Goal: Information Seeking & Learning: Learn about a topic

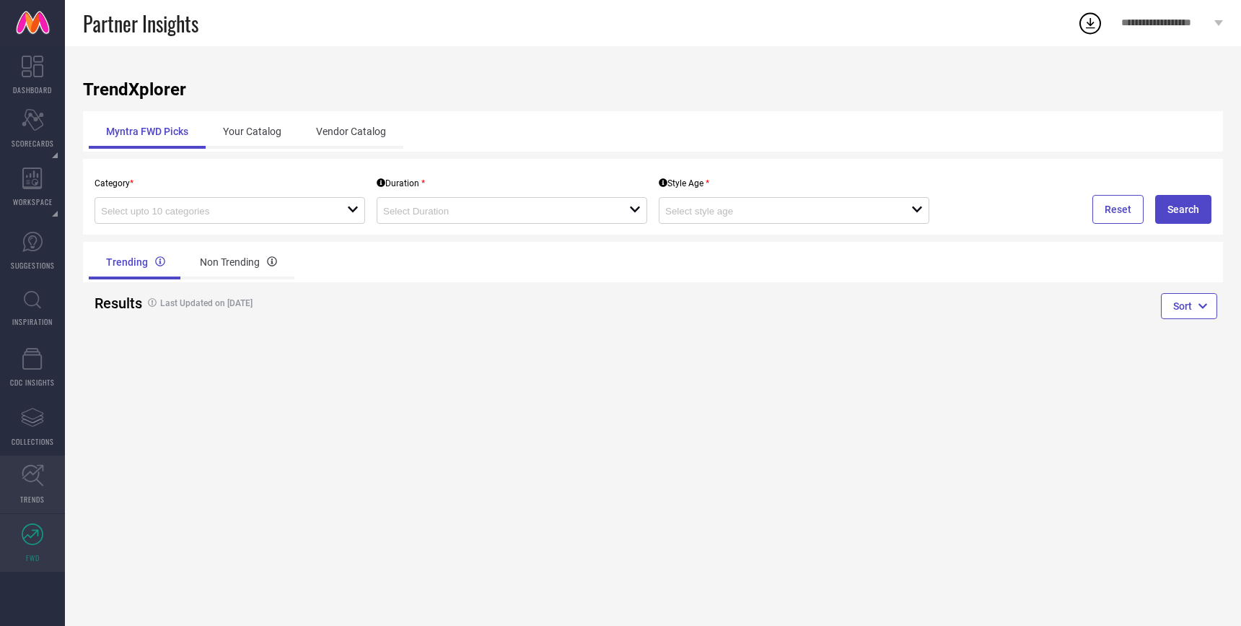
click at [31, 473] on icon at bounding box center [33, 476] width 22 height 22
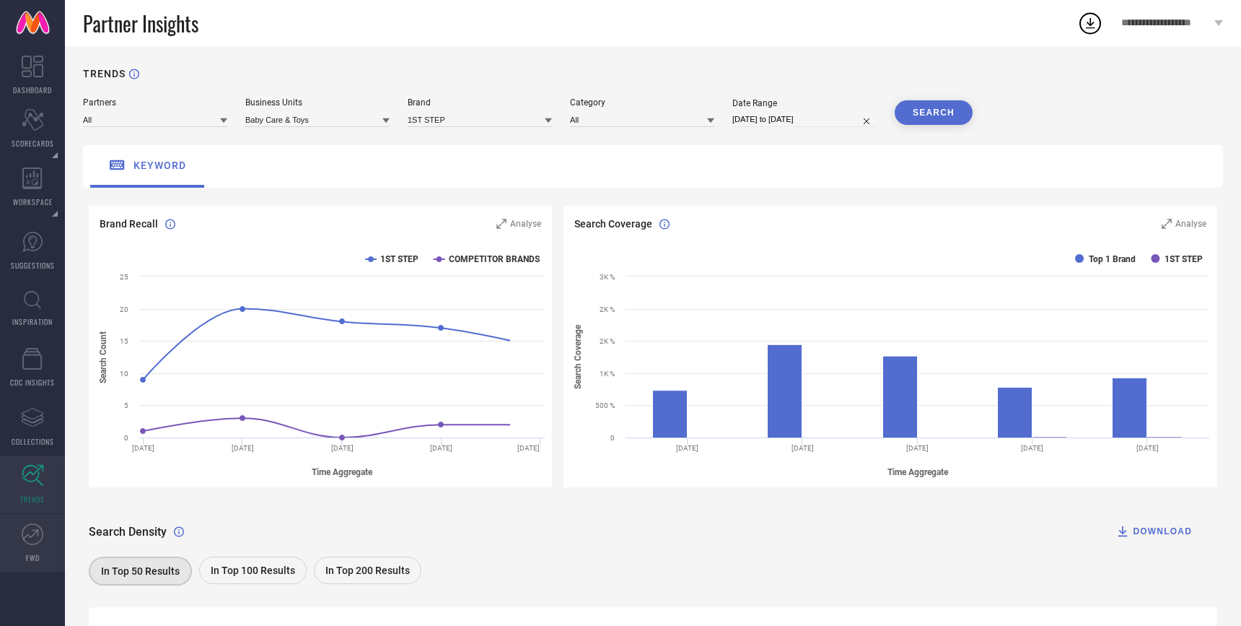
click at [30, 555] on span "FWD" at bounding box center [33, 557] width 14 height 11
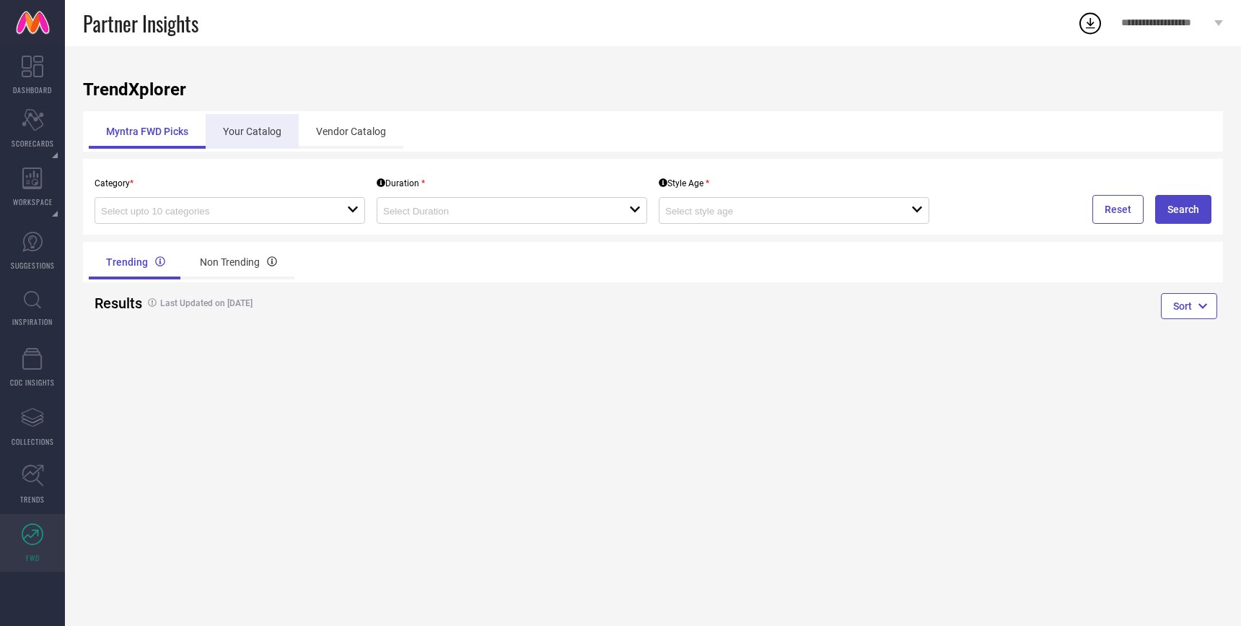
click at [237, 129] on div "Your Catalog" at bounding box center [252, 131] width 93 height 35
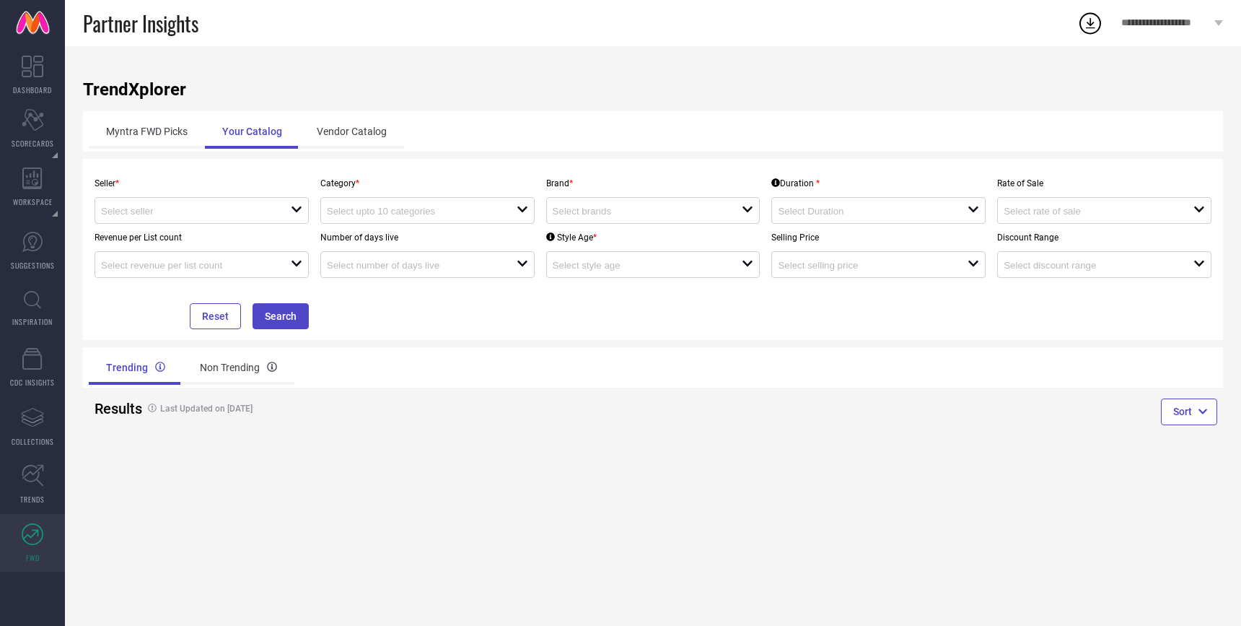
click at [108, 185] on p "Seller *" at bounding box center [202, 183] width 214 height 10
click at [184, 202] on div "open" at bounding box center [202, 210] width 214 height 27
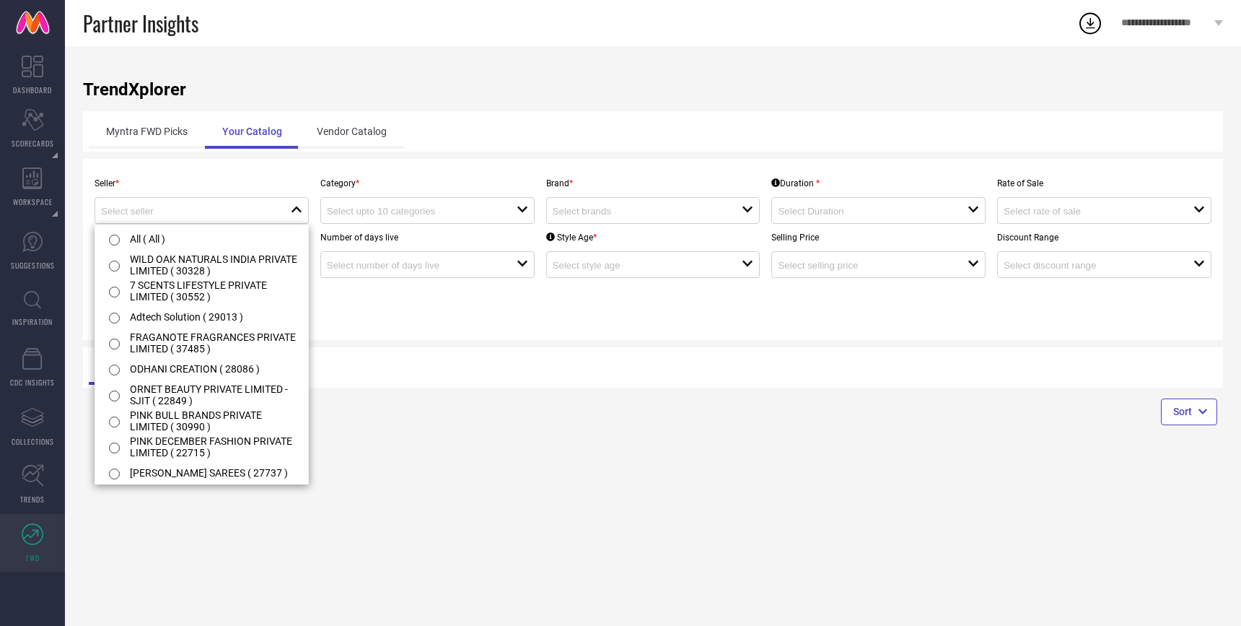
click at [392, 328] on div "Seller * close Category * open Brand * open Duration * open Rate of Sale open R…" at bounding box center [653, 249] width 1129 height 159
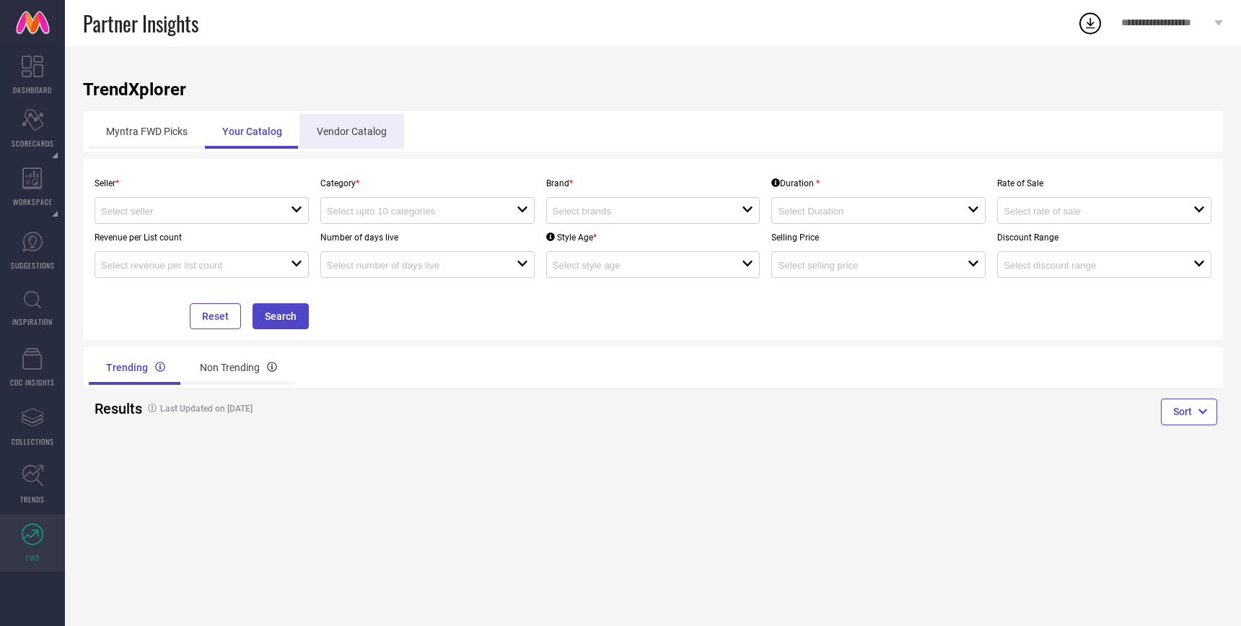
click at [365, 122] on div "Vendor Catalog" at bounding box center [351, 131] width 105 height 35
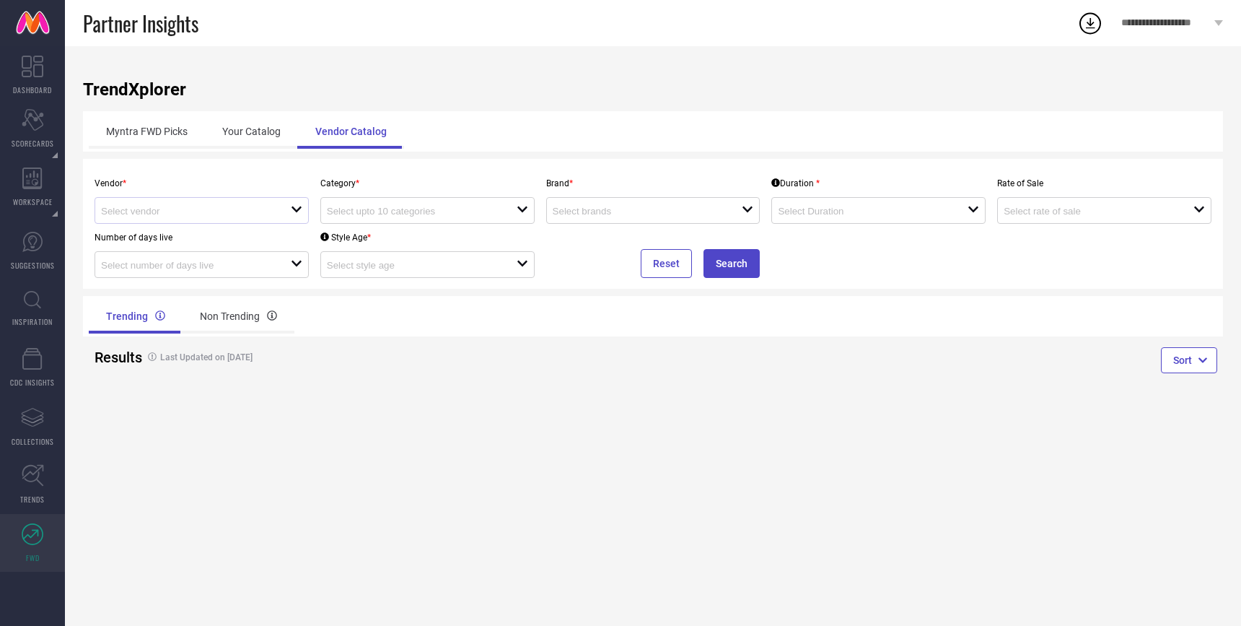
click at [210, 198] on div "open" at bounding box center [202, 210] width 214 height 27
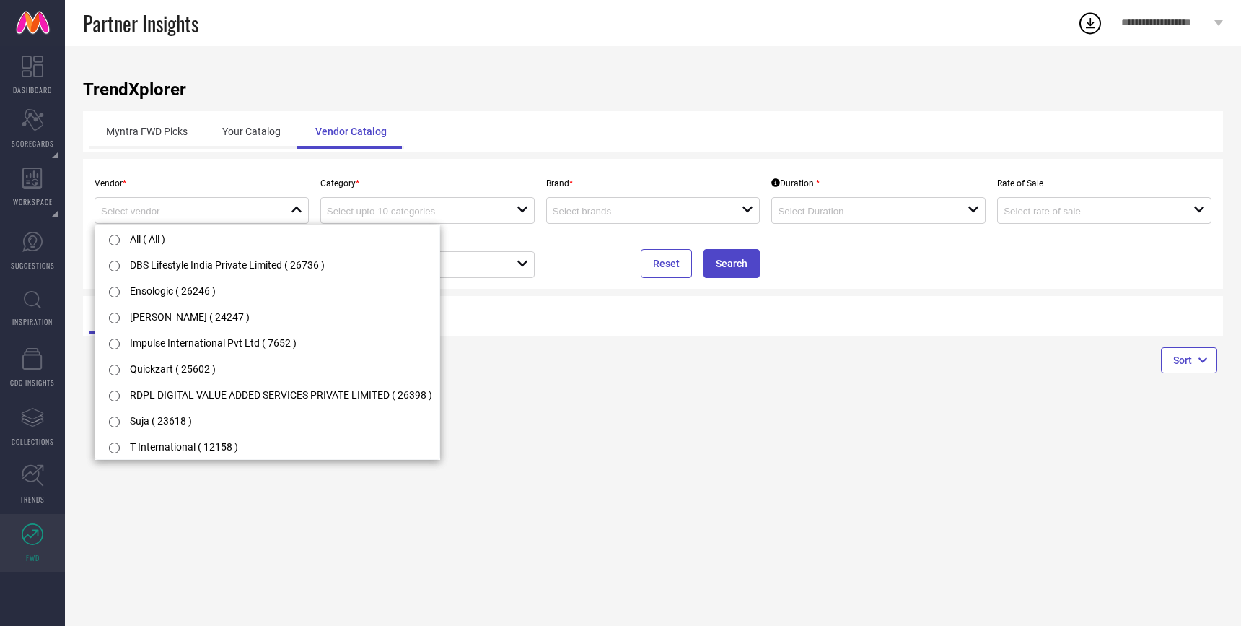
click at [591, 409] on div "TrendXplorer Myntra FWD Picks Your Catalog Vendor Catalog Vendor * close Catego…" at bounding box center [653, 335] width 1176 height 579
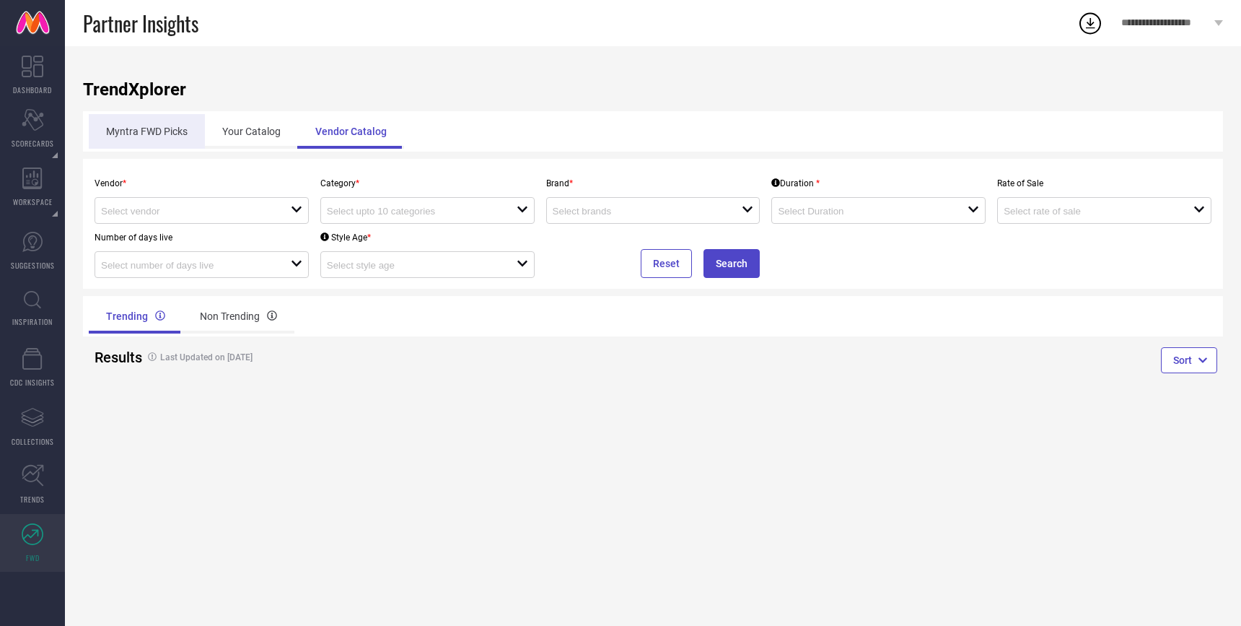
click at [158, 136] on div "Myntra FWD Picks" at bounding box center [147, 131] width 116 height 35
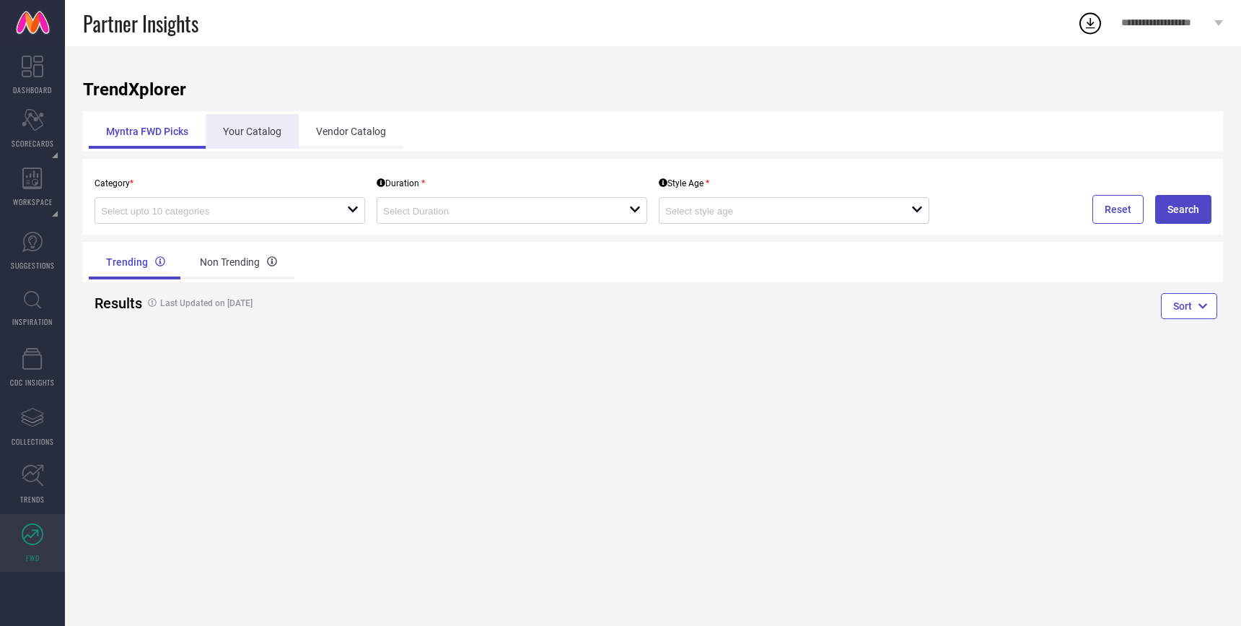
click at [261, 128] on div "Your Catalog" at bounding box center [252, 131] width 93 height 35
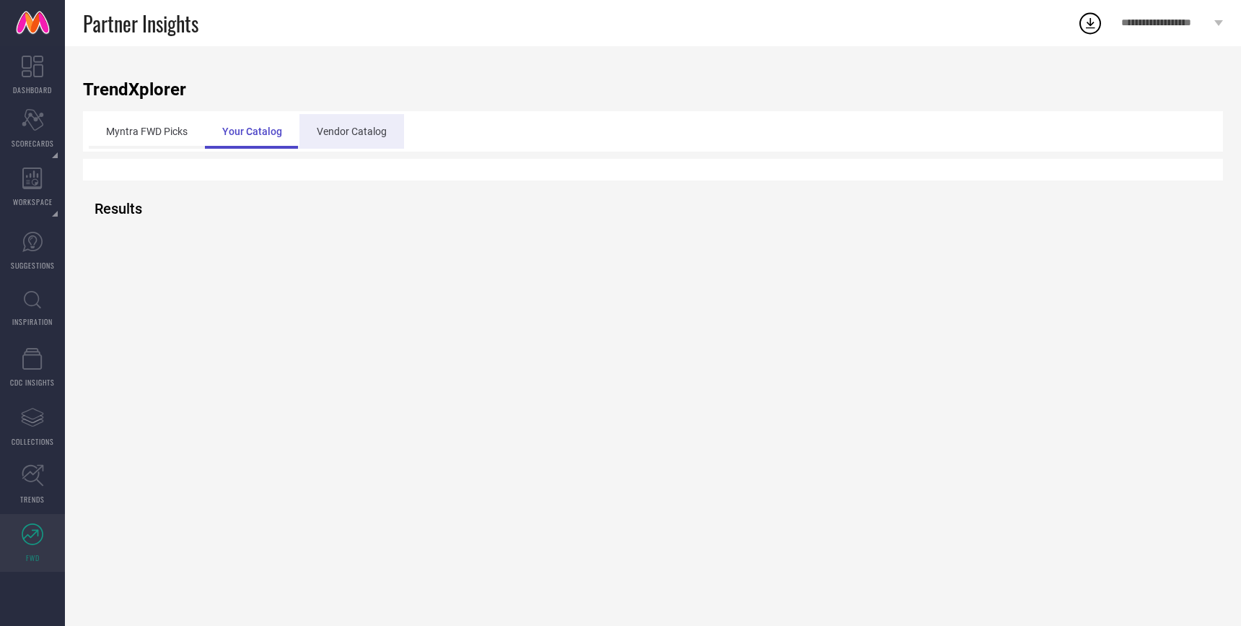
click at [346, 131] on div "Vendor Catalog" at bounding box center [351, 131] width 105 height 35
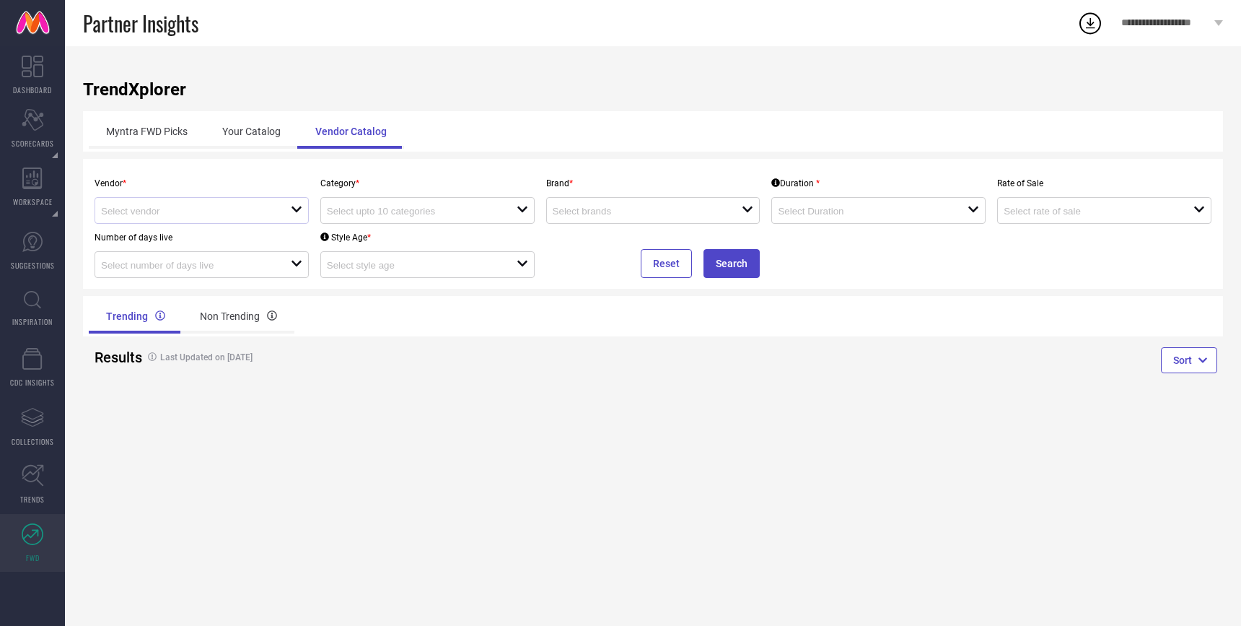
click at [220, 219] on div "open" at bounding box center [202, 210] width 214 height 27
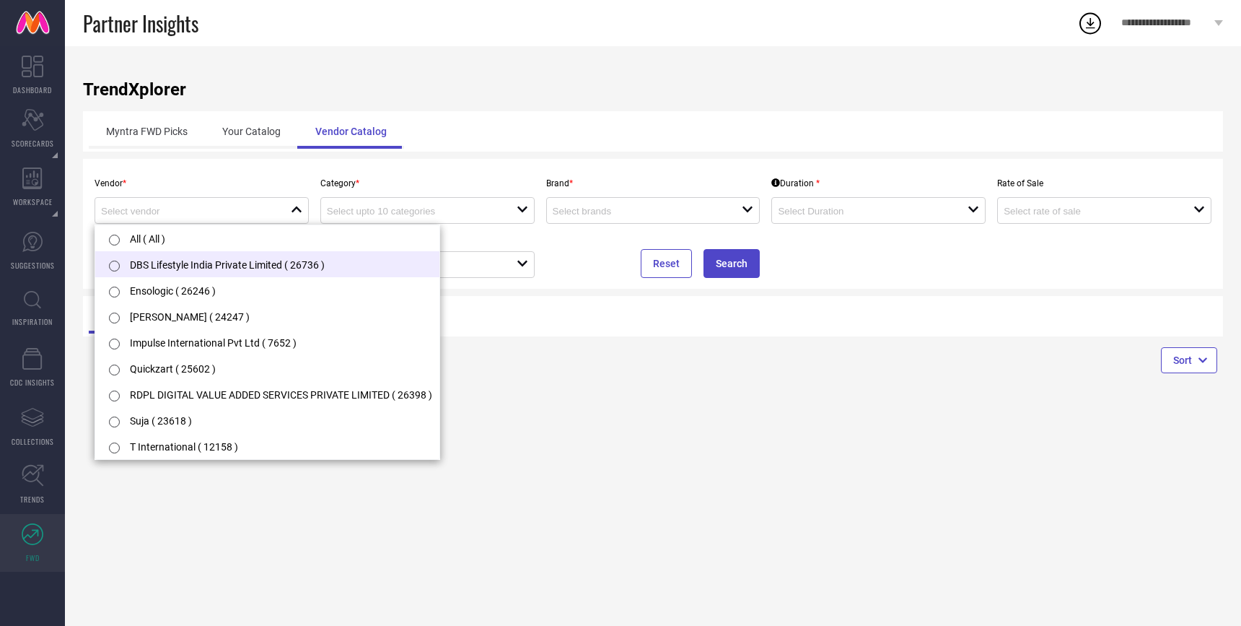
click at [195, 267] on li "DBS Lifestyle India Private Limited ( 26736 )" at bounding box center [267, 264] width 344 height 26
type input "DBS Lifestyle India Private Limited ( 26736 )"
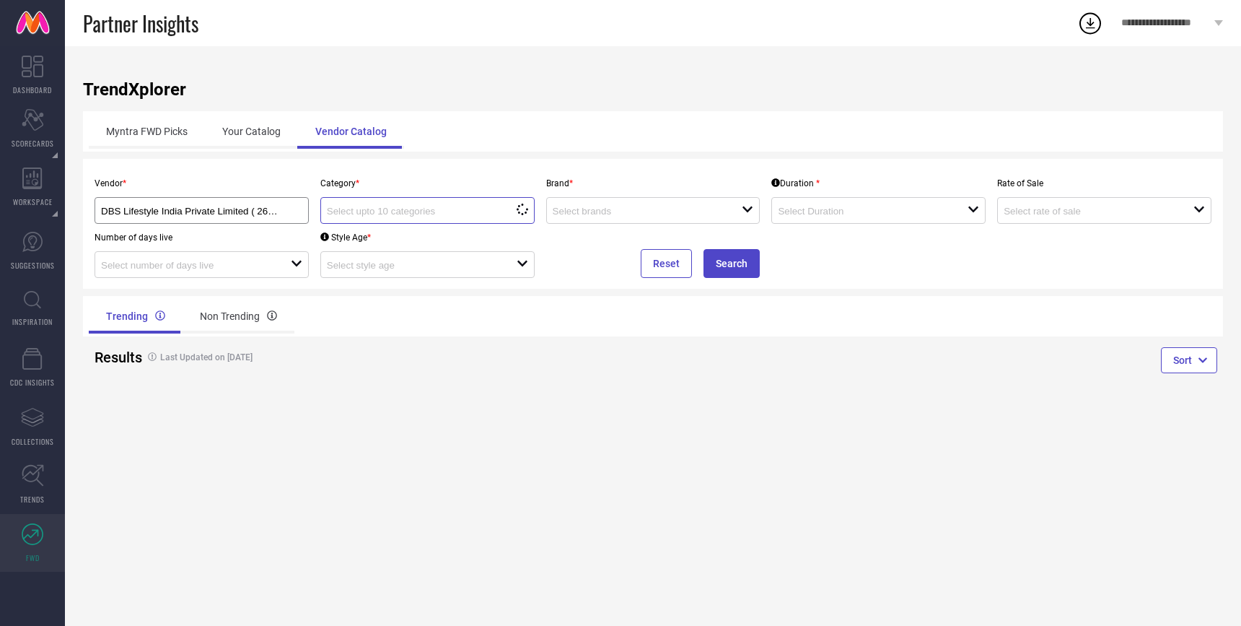
click at [370, 216] on input at bounding box center [412, 211] width 171 height 11
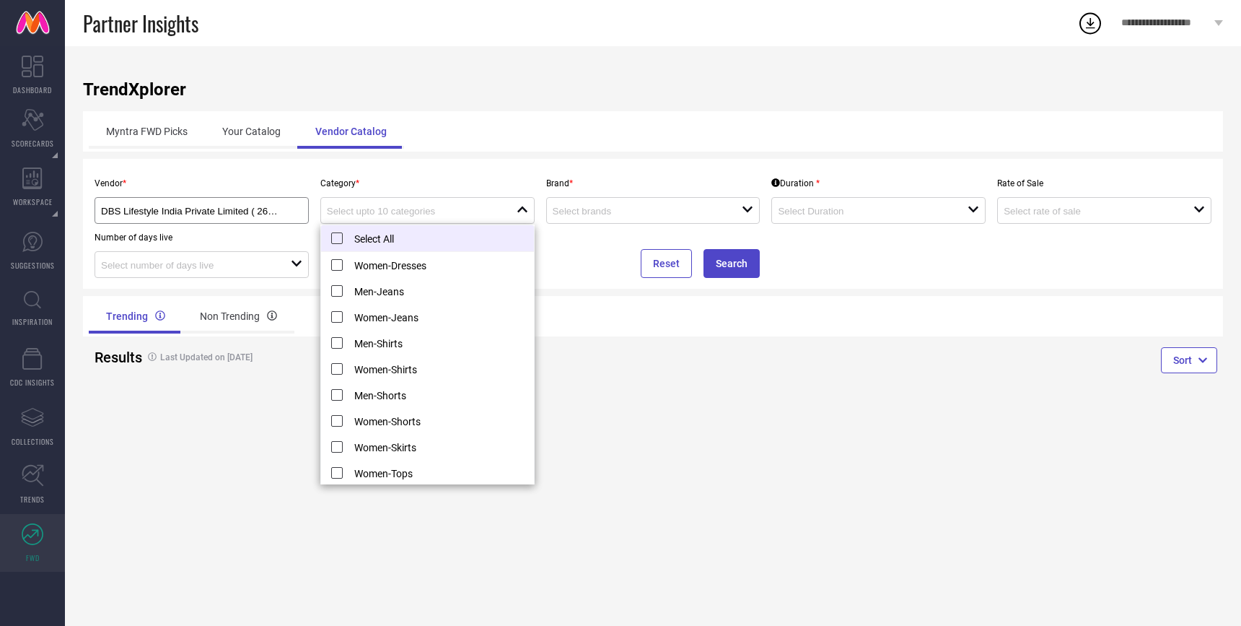
click at [351, 239] on li "Select All" at bounding box center [427, 238] width 213 height 27
click at [334, 236] on li "Select All" at bounding box center [427, 238] width 213 height 27
click at [336, 264] on li "Women-Dresses" at bounding box center [427, 265] width 213 height 26
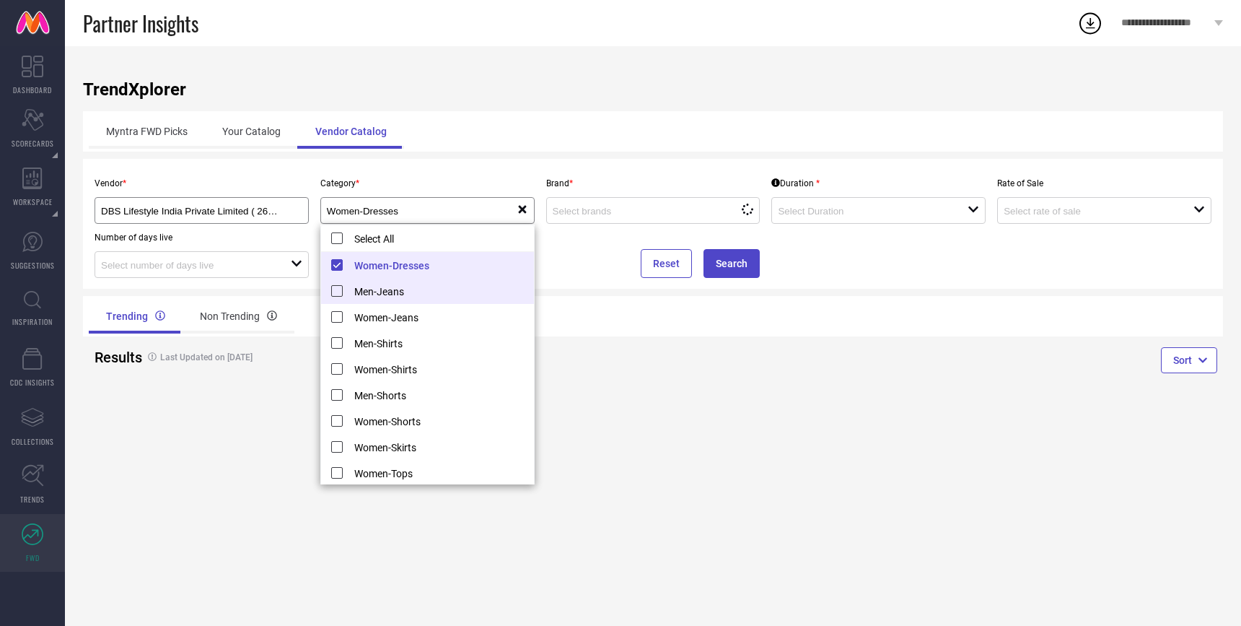
click at [339, 284] on li "Men-Jeans" at bounding box center [427, 291] width 213 height 26
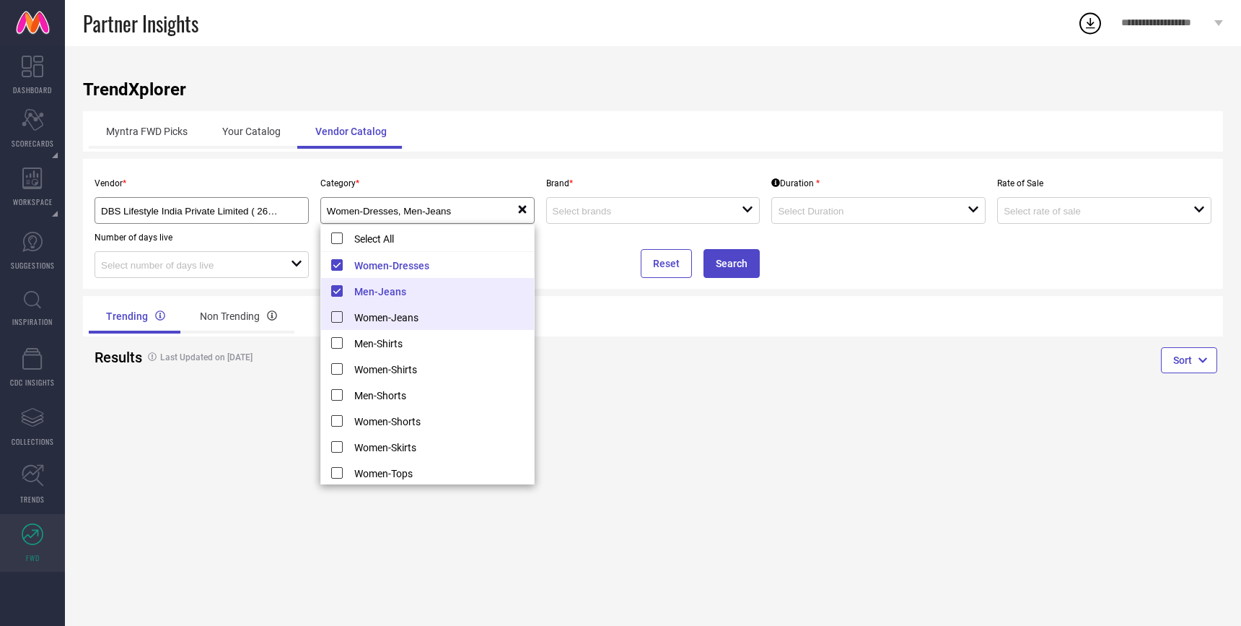
click at [339, 315] on li "Women-Jeans" at bounding box center [427, 317] width 213 height 26
type input "Women-Dresses, + 2 more"
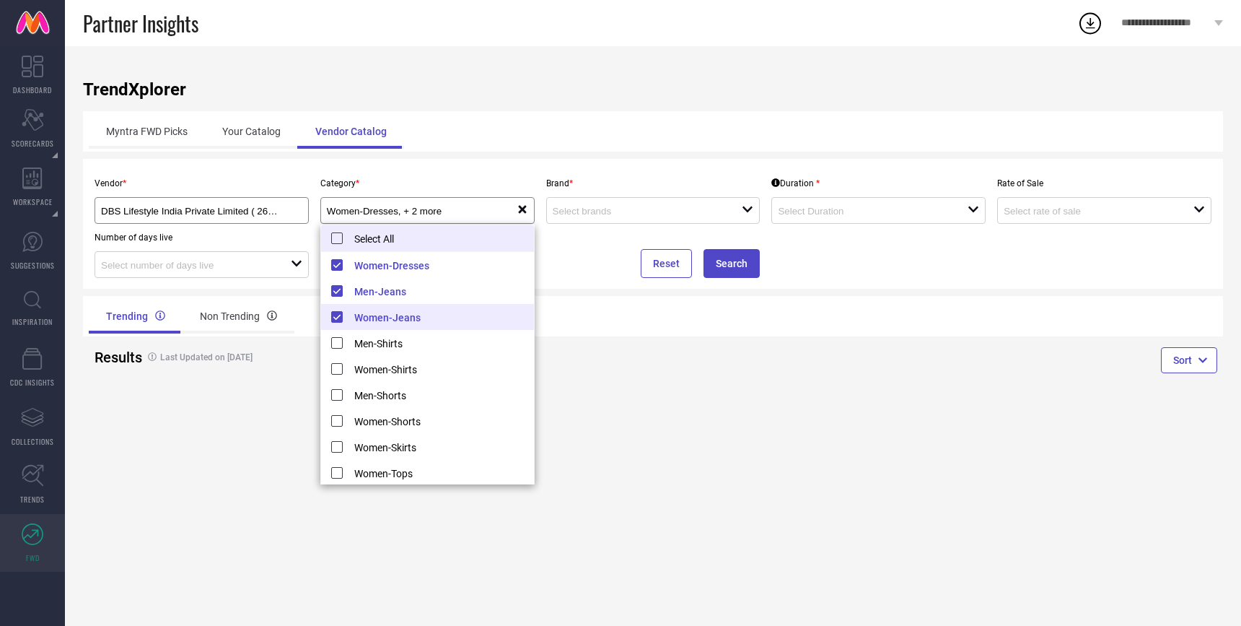
click at [338, 236] on li "Select All" at bounding box center [427, 238] width 213 height 27
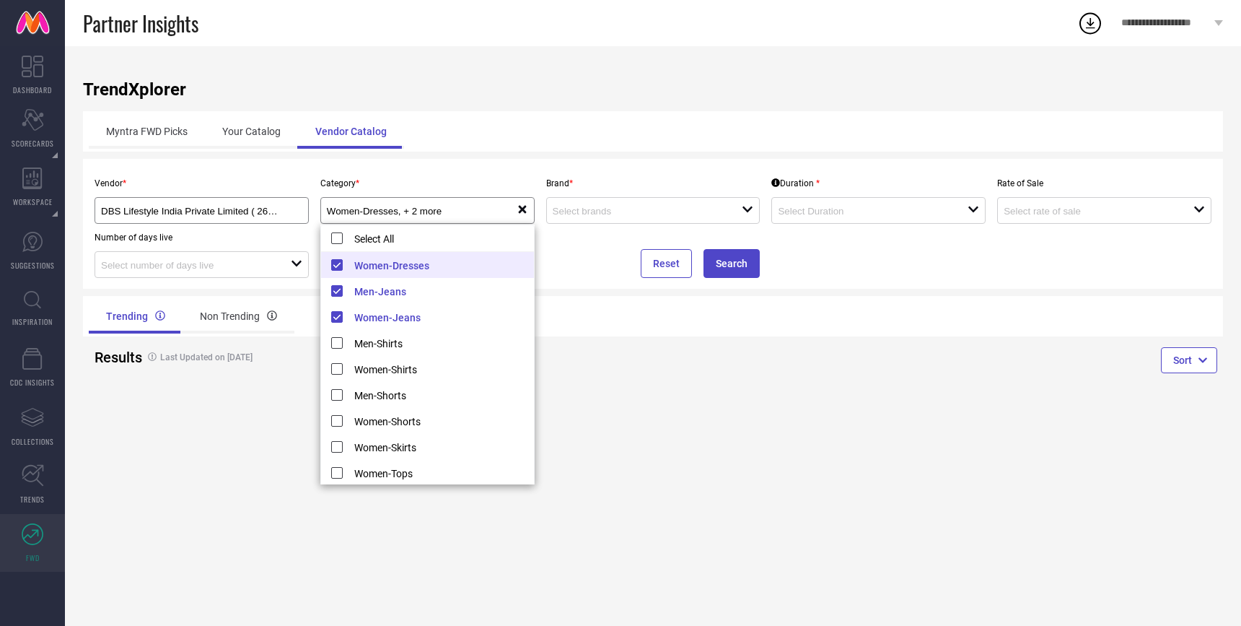
click at [564, 226] on div "Reset Search" at bounding box center [654, 251] width 226 height 54
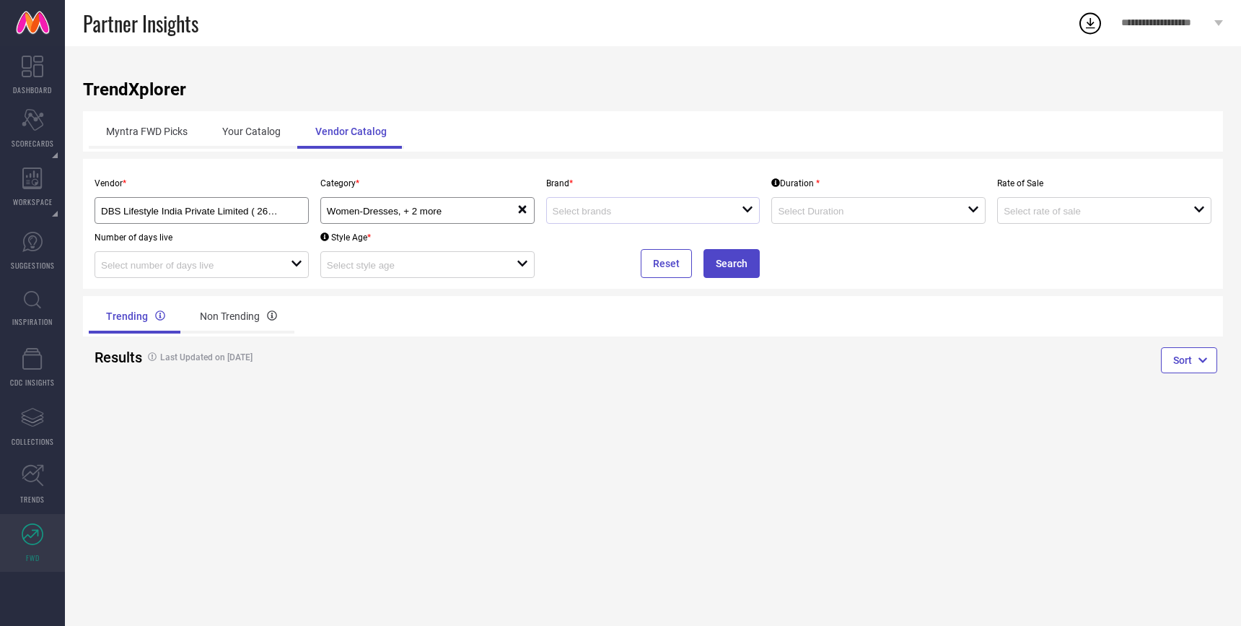
click at [601, 202] on div "open" at bounding box center [653, 210] width 214 height 27
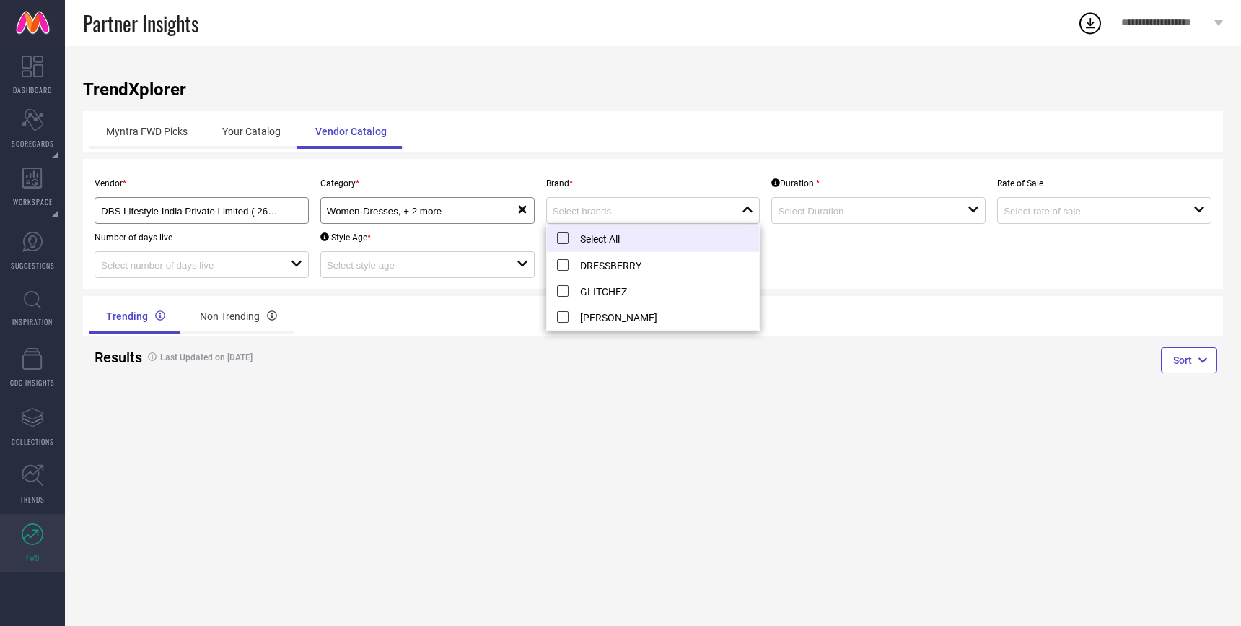
click at [562, 237] on li "Select All" at bounding box center [653, 238] width 213 height 27
type input "DRESSBERRY, + 2 more"
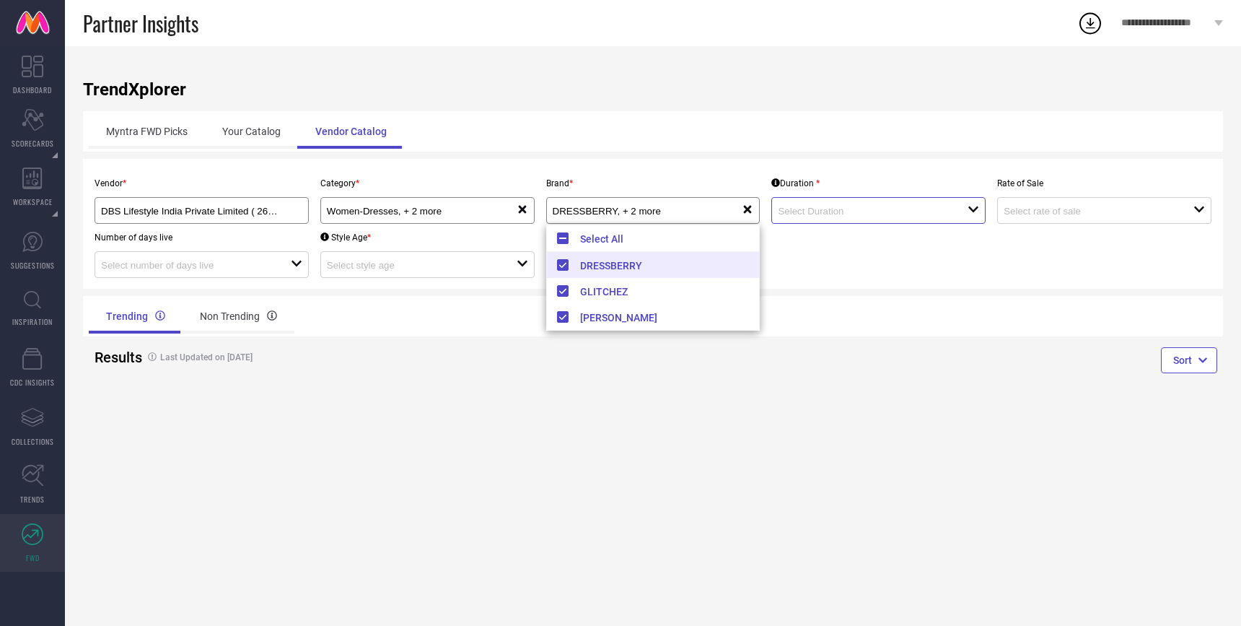
click at [831, 207] on input at bounding box center [863, 211] width 171 height 11
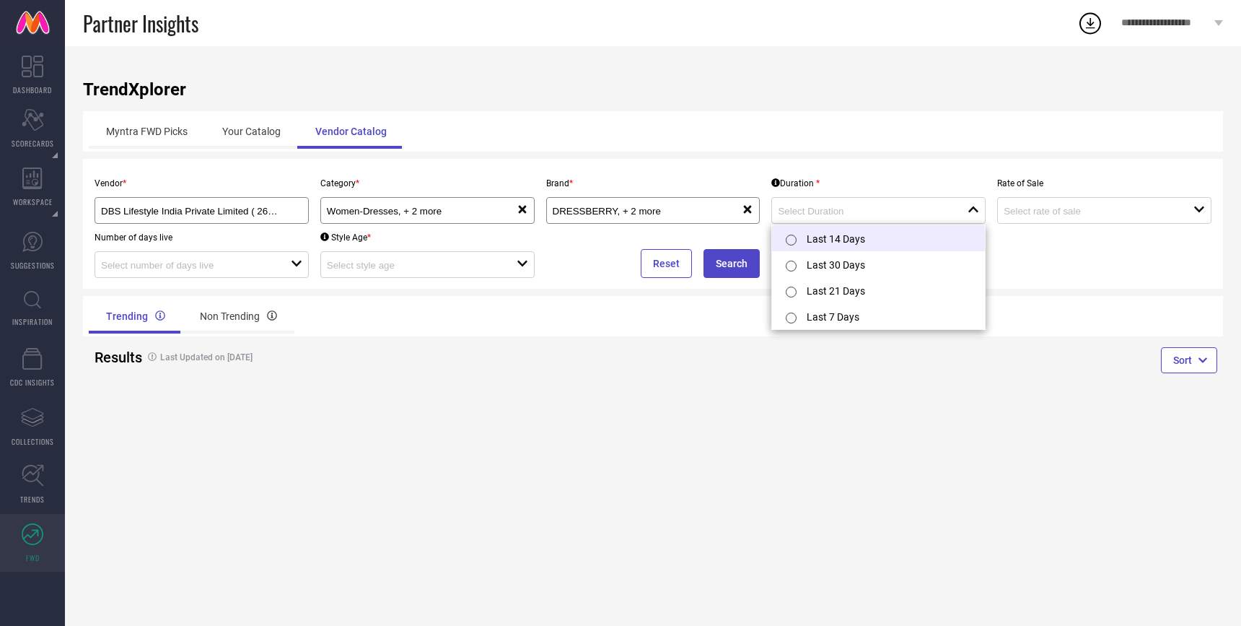
click at [799, 237] on div at bounding box center [794, 238] width 26 height 29
type input "Last 14 Days"
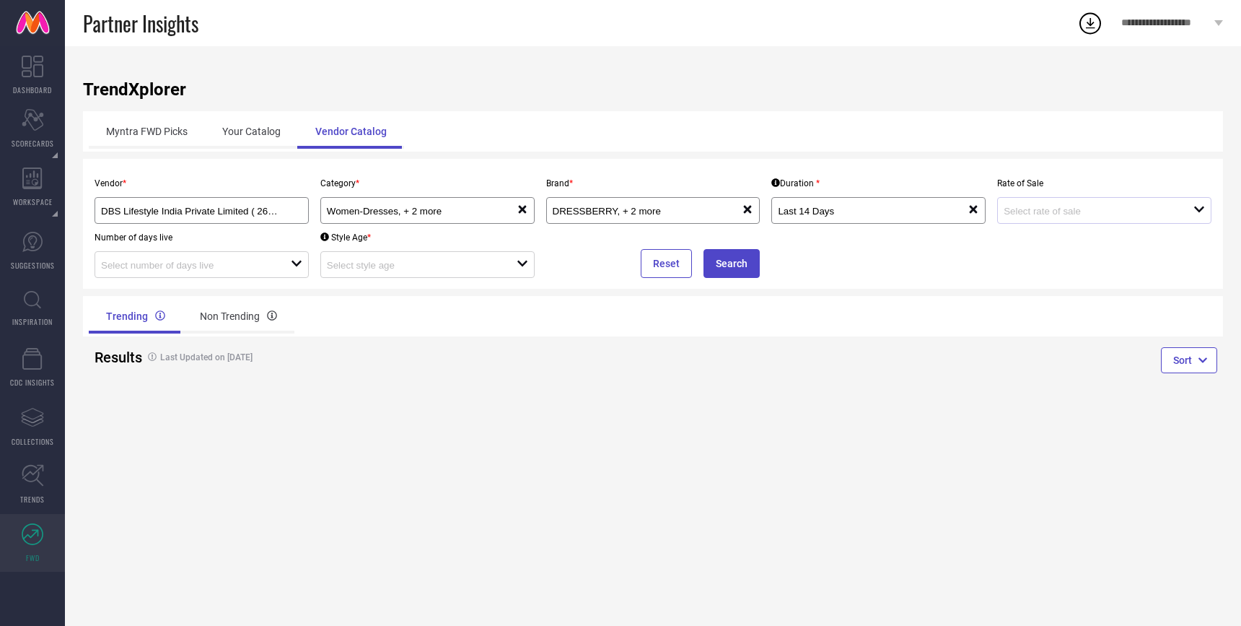
click at [1038, 197] on div "open" at bounding box center [1104, 210] width 214 height 27
click at [819, 372] on div "Sort" at bounding box center [938, 362] width 570 height 53
click at [746, 266] on button "Search" at bounding box center [732, 263] width 56 height 29
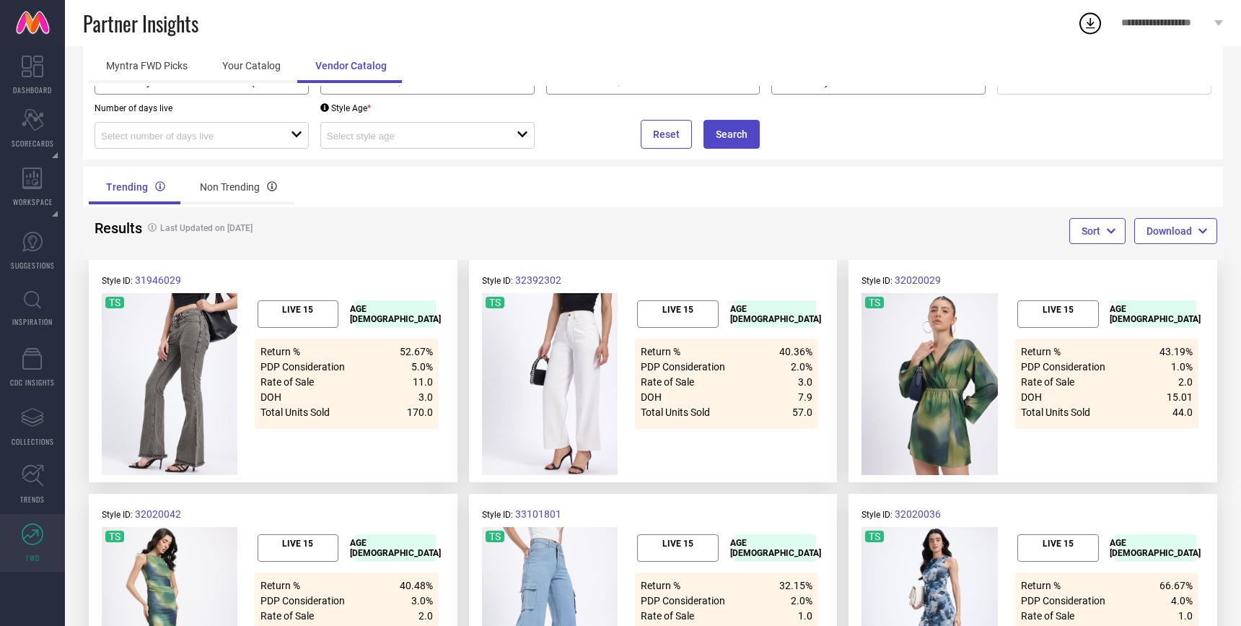
scroll to position [144, 0]
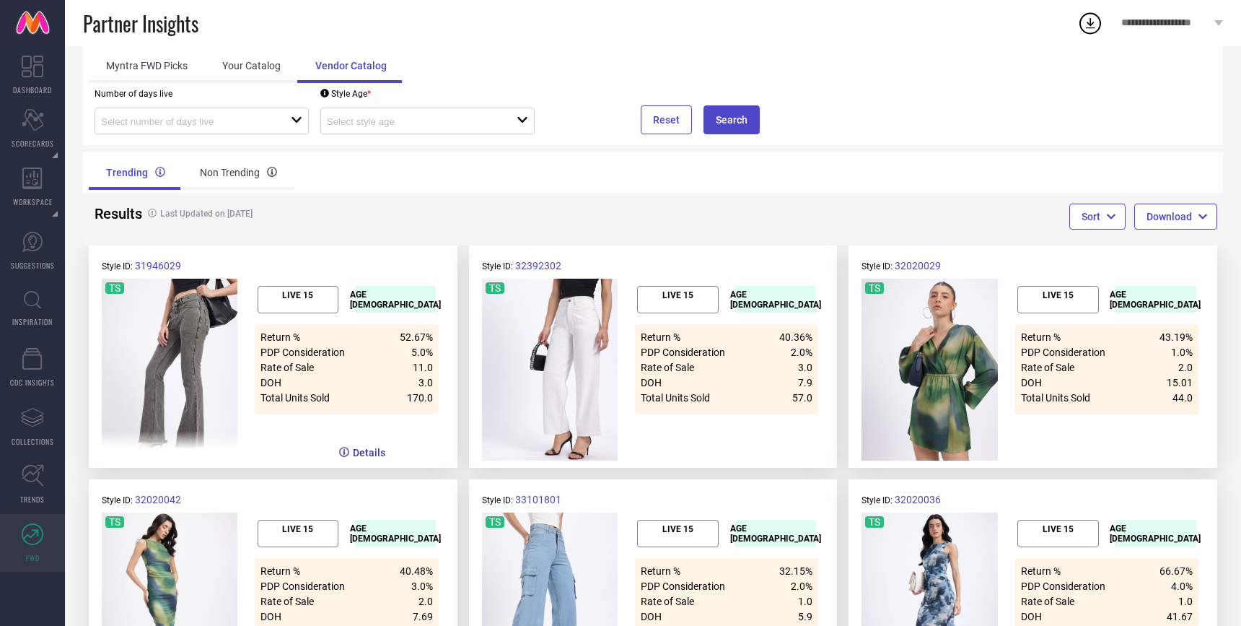
click at [361, 454] on button "Details" at bounding box center [362, 452] width 48 height 14
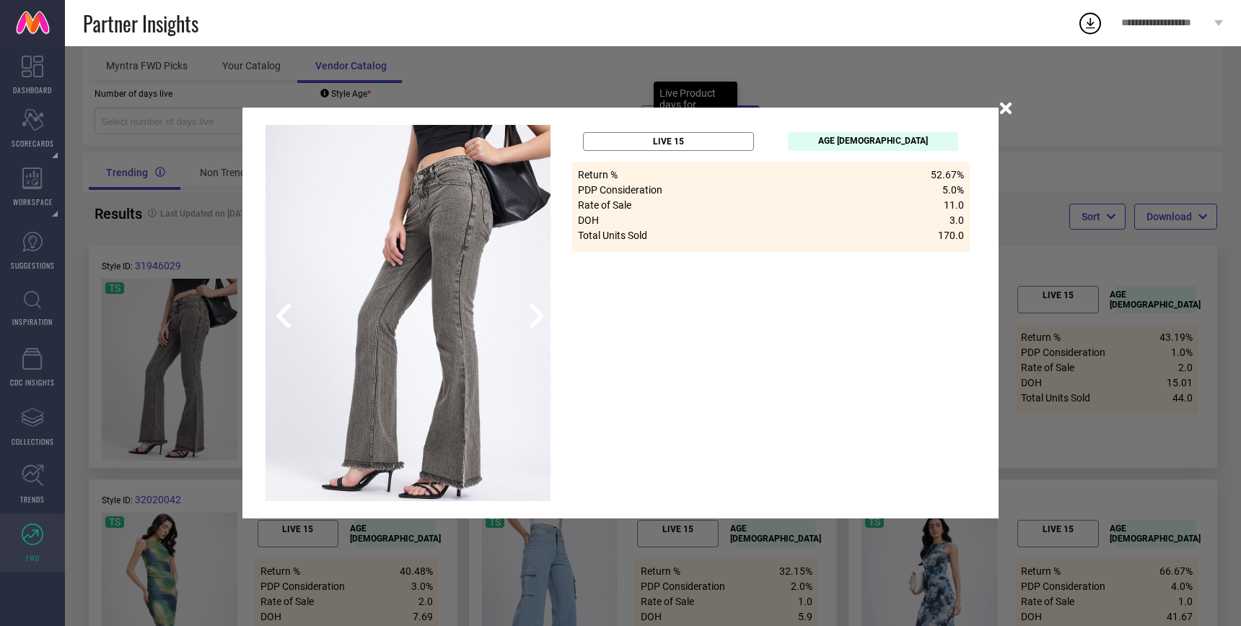
click at [675, 137] on p "LIVE 15" at bounding box center [668, 141] width 31 height 10
drag, startPoint x: 649, startPoint y: 141, endPoint x: 713, endPoint y: 140, distance: 63.5
click at [713, 141] on div "LIVE 15" at bounding box center [668, 141] width 170 height 19
click at [713, 140] on div "LIVE 15" at bounding box center [668, 141] width 170 height 19
drag, startPoint x: 842, startPoint y: 145, endPoint x: 954, endPoint y: 145, distance: 111.9
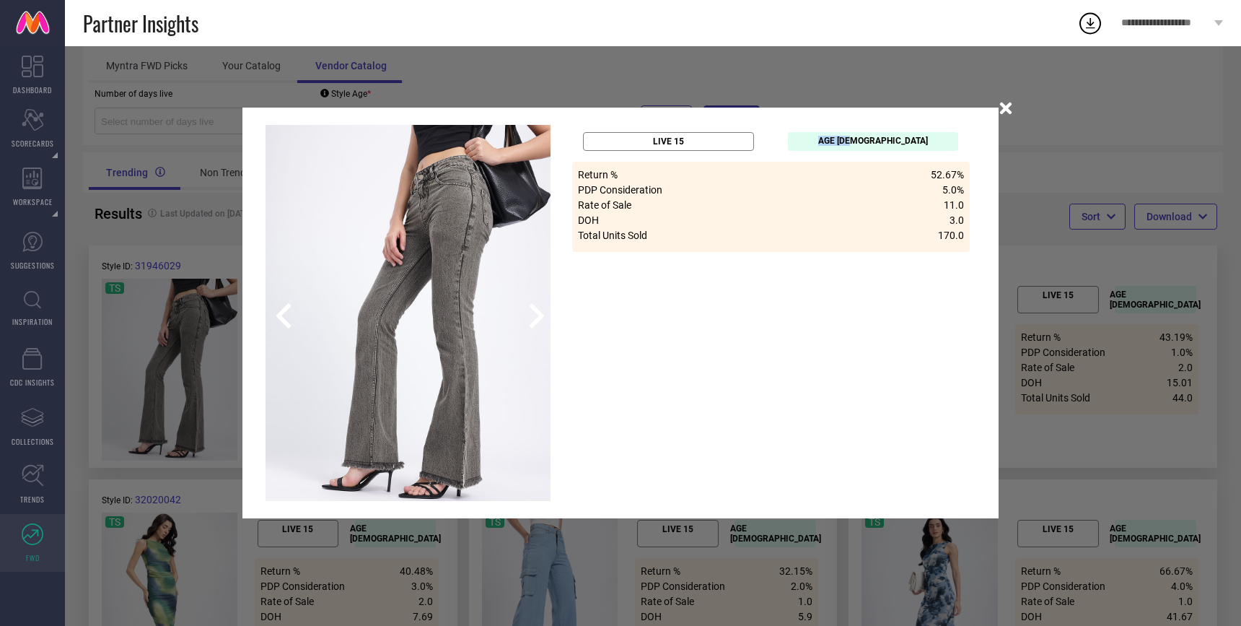
click at [954, 145] on div "AGE [DEMOGRAPHIC_DATA]" at bounding box center [873, 141] width 170 height 19
click at [939, 145] on div "AGE [DEMOGRAPHIC_DATA]" at bounding box center [873, 141] width 170 height 19
click at [1010, 115] on icon "button" at bounding box center [1005, 108] width 17 height 17
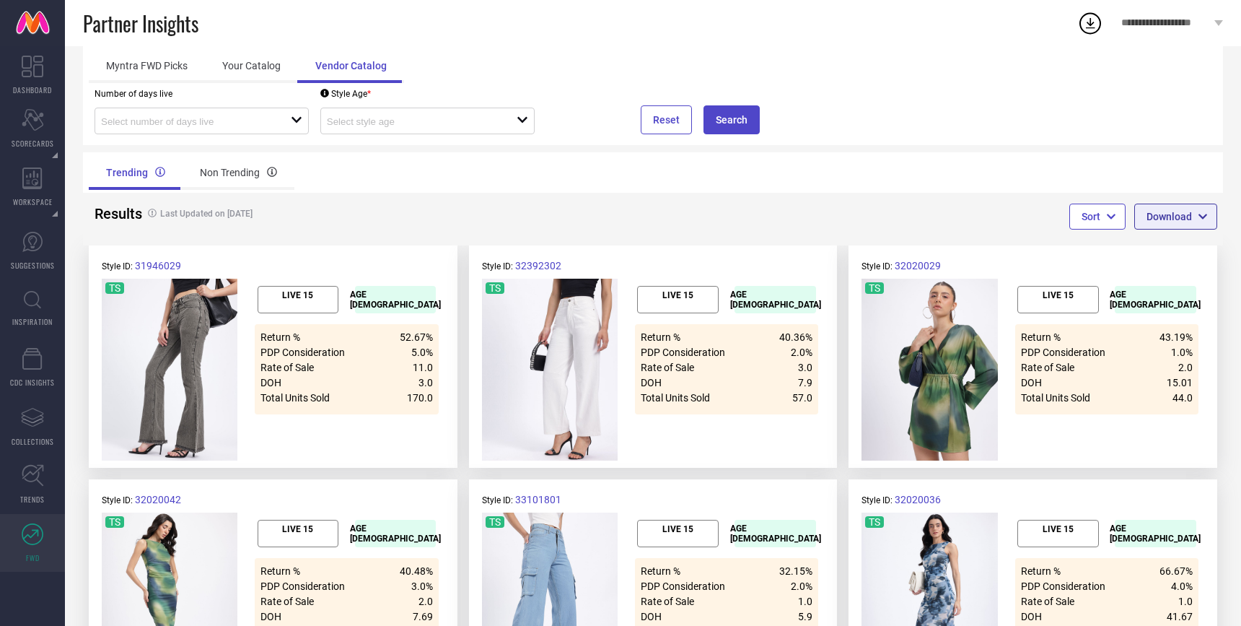
click at [1194, 218] on span "button" at bounding box center [1200, 217] width 16 height 13
click at [680, 196] on div "Sort Download" at bounding box center [938, 219] width 570 height 53
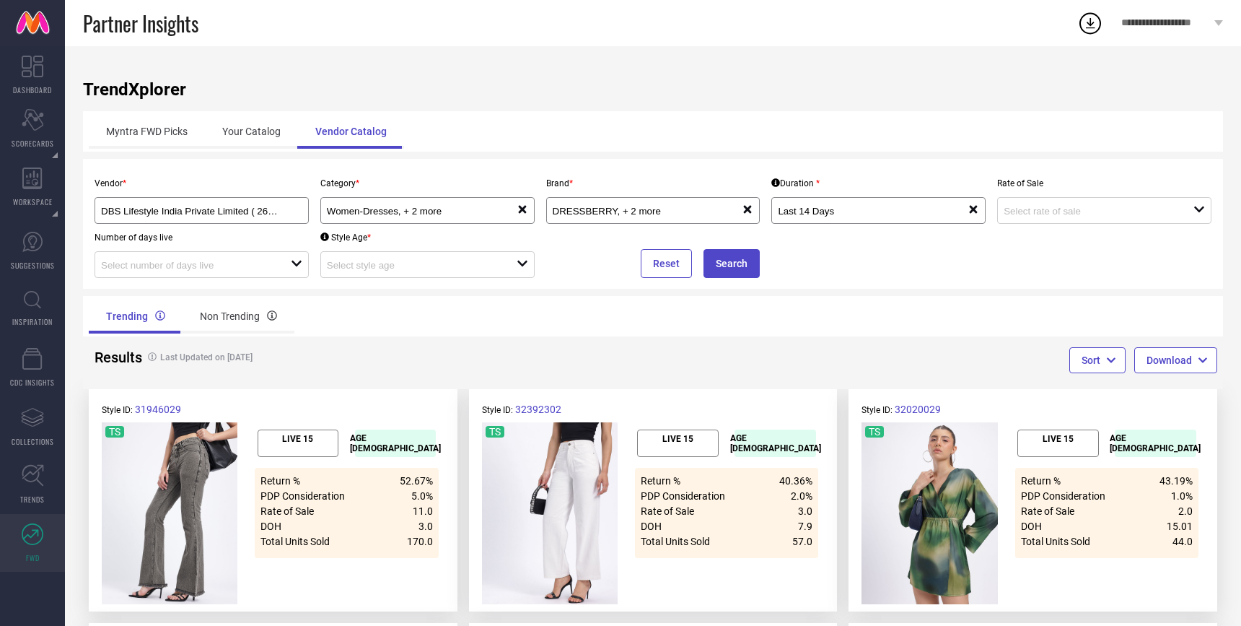
drag, startPoint x: 227, startPoint y: 358, endPoint x: 272, endPoint y: 358, distance: 45.5
click at [272, 358] on h4 "Last Updated on [DATE]" at bounding box center [368, 357] width 454 height 10
